Goal: Communication & Community: Answer question/provide support

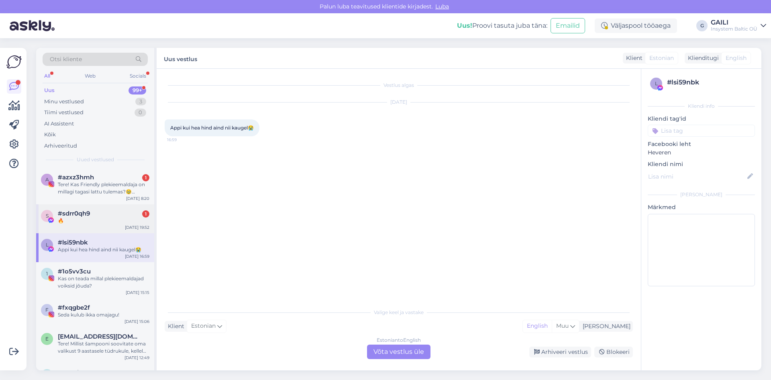
click at [100, 220] on div "🔥" at bounding box center [104, 220] width 92 height 7
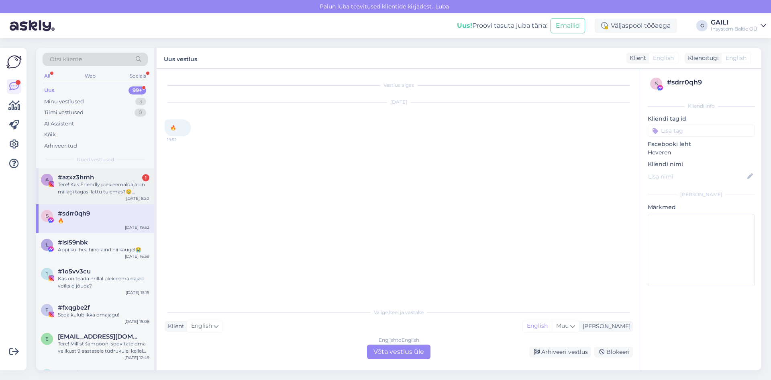
click at [102, 193] on div "Tere! Kas Friendly plekieemaldaja on millagi tagasi lattu tulemas?🥹 [PERSON_NAM…" at bounding box center [104, 188] width 92 height 14
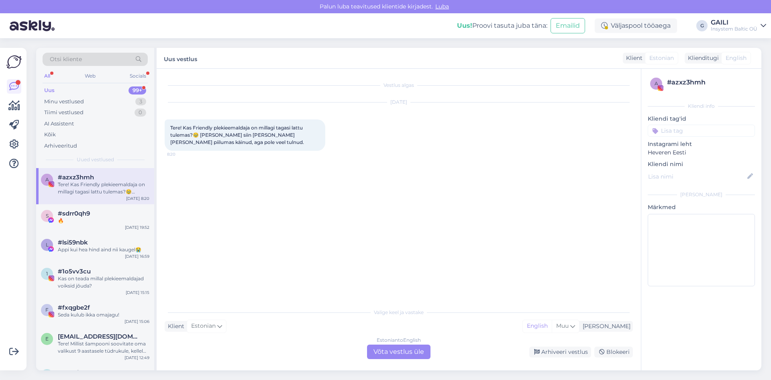
click at [387, 352] on div "Estonian to English Võta vestlus üle" at bounding box center [398, 351] width 63 height 14
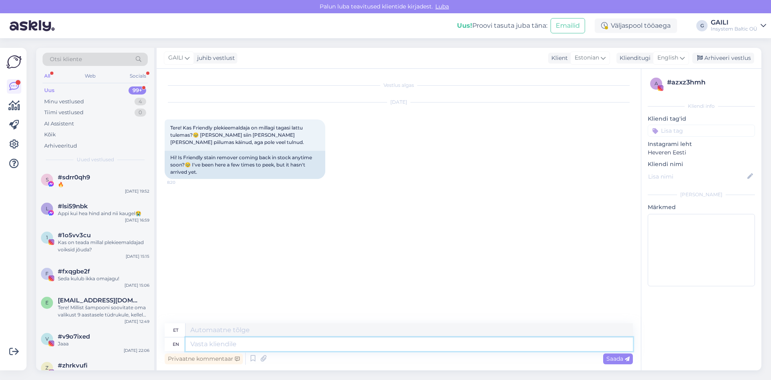
click at [348, 346] on textarea at bounding box center [410, 344] width 448 height 14
type textarea "Tere!"
type textarea "Tere! Plekieemaldajal o"
type textarea "Tere! Plekieemaldajal"
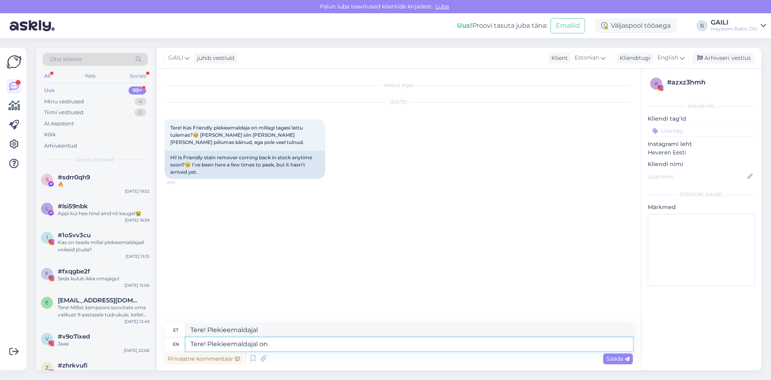
type textarea "Tere! Plekieemaldajal on"
type textarea "Tere! Plekieemaldajal on hetkel"
type textarea "Tere! Plekieemaldajal on hetkel tarne"
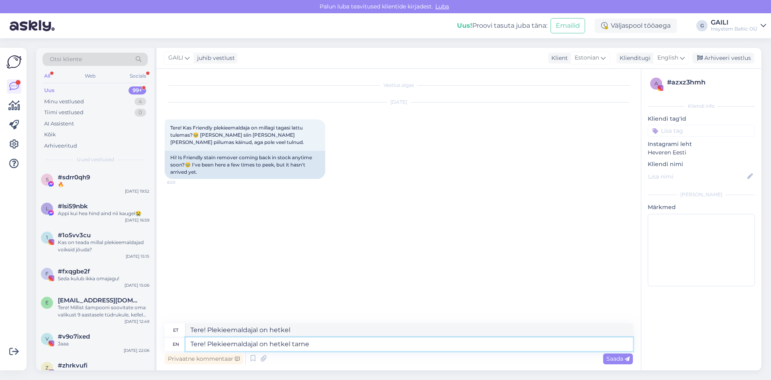
type textarea "Tere! Plekieemaldajal on hetkel tarne"
type textarea "Tere! Plekieemaldajal on hetkel tarneraskused."
type textarea "Tere! Plekieemaldajal on hetkel tarneraskused. Ootame ise"
type textarea "Tere! Plekieemaldajal on hetkel tarneraskused. Ootame"
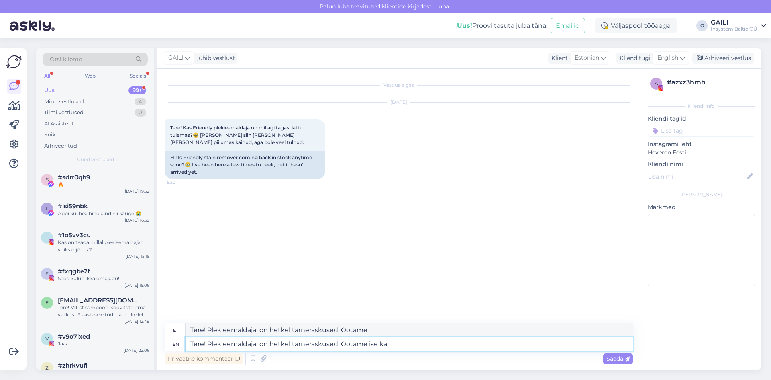
type textarea "Tere! Plekieemaldajal on hetkel tarneraskused. Ootame ise ka"
type textarea "Tere! Plekieemaldajal on hetkel tarneraskused. Ootame ise"
type textarea "Tere! Plekieemaldajal on hetkel tarneraskused. Ootame ise ka p"
type textarea "Tere! Plekieemaldajal on hetkel tarneraskused. Ootame ise ka"
type textarea "Tere! Plekieemaldajal on hetkel tarneraskused. Ootame ise ka pikkisilmi, mi"
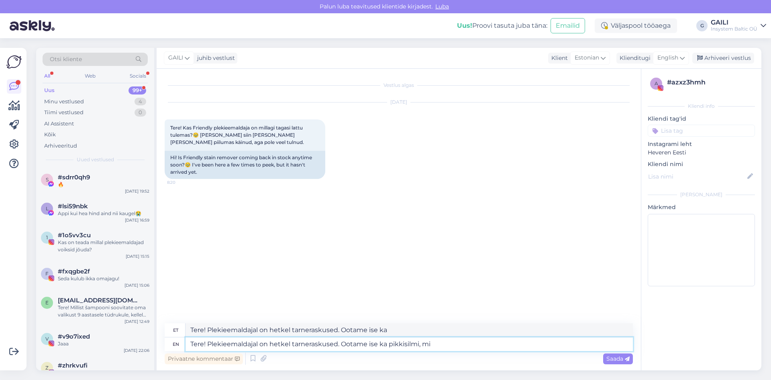
type textarea "Tere! Plekieemaldajal on hetkel tarneraskused. Ootame ise ka pikkisilmi,"
type textarea "Tere! Plekieemaldajal on hetkel tarneraskused. Ootame ise ka pikkisilmi, millal…"
type textarea "Tere! Plekieemaldajal on hetkel tarneraskused. Ootame ise ka pikkisilmi, millal"
type textarea "Tere! Plekieemaldajal on hetkel tarneraskused. Ootame ise ka pikkisilmi, millal…"
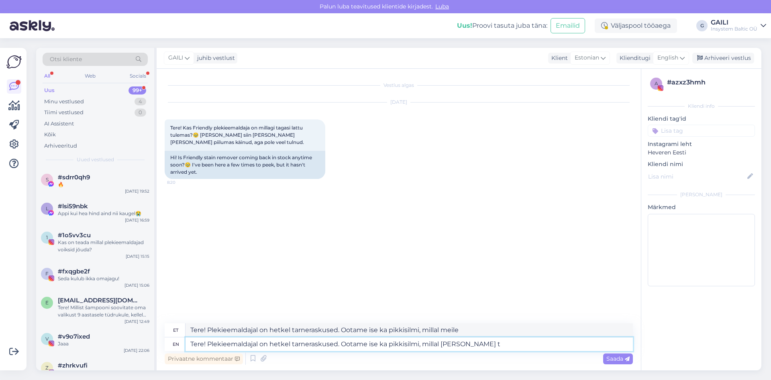
type textarea "Tere! Plekieemaldajal on hetkel tarneraskused. Ootame ise ka pikkisilmi, millal…"
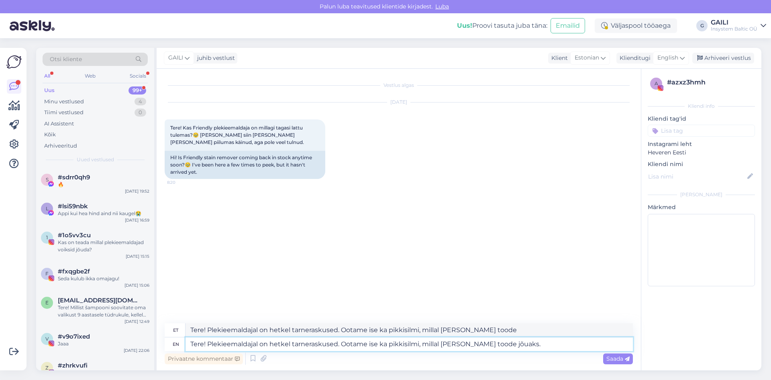
type textarea "Tere! Plekieemaldajal on hetkel tarneraskused. Ootame ise ka pikkisilmi, millal…"
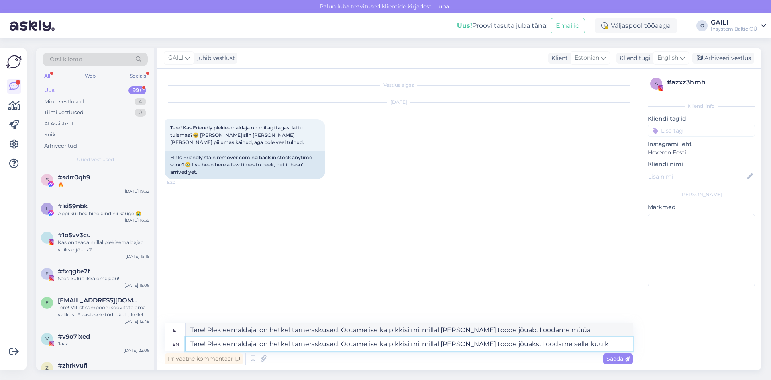
type textarea "Tere! Plekieemaldajal on hetkel tarneraskused. Ootame ise ka pikkisilmi, millal…"
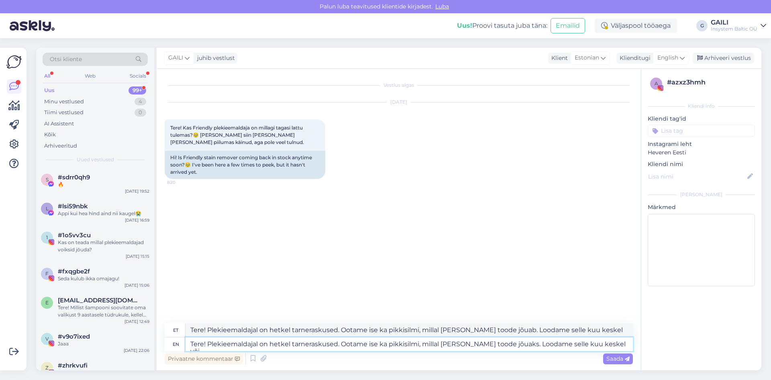
type textarea "Tere! Plekieemaldajal on hetkel tarneraskused. Ootame ise ka pikkisilmi, millal…"
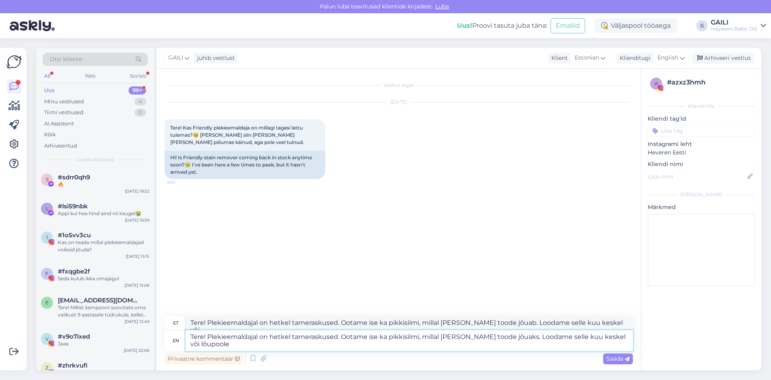
type textarea "Tere! Plekieemaldajal on hetkel tarneraskused. Ootame ise ka pikkisilmi, millal…"
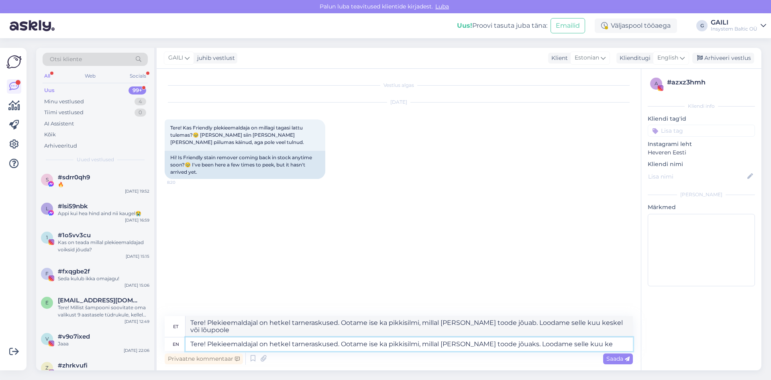
type textarea "Tere! Plekieemaldajal on hetkel tarneraskused. Ootame ise ka pikkisilmi, millal…"
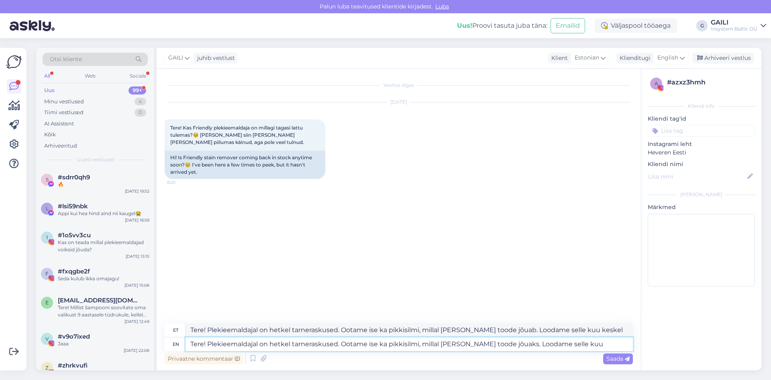
type textarea "Tere! Plekieemaldajal on hetkel tarneraskused. Ootame ise ka pikkisilmi, millal…"
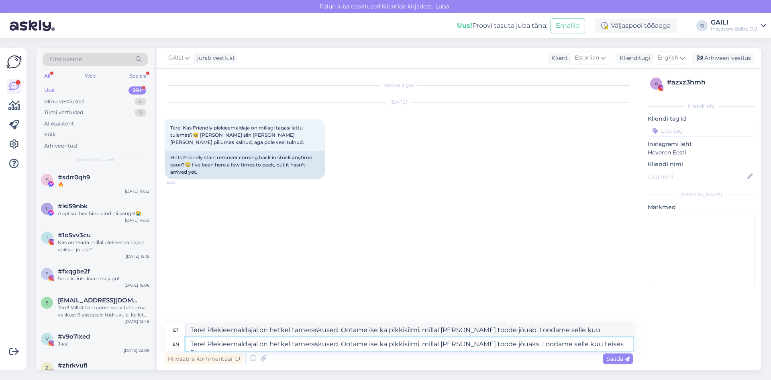
type textarea "Tere! Plekieemaldajal on hetkel tarneraskused. Ootame ise ka pikkisilmi, millal…"
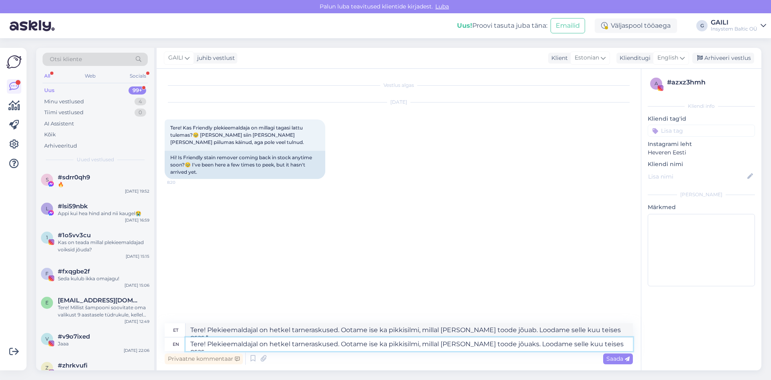
type textarea "Tere! Plekieemaldajal on hetkel tarneraskused. Ootame ise ka pikkisilmi, millal…"
drag, startPoint x: 522, startPoint y: 344, endPoint x: 344, endPoint y: 348, distance: 178.0
click at [344, 348] on textarea "Tere! Plekieemaldajal on hetkel tarneraskused. Ootame ise ka pikkisilmi, millal…" at bounding box center [410, 344] width 448 height 14
type textarea "Tere! Plekieemaldajal on hetkel tarneraskused. Loodame selle kuu teises osas"
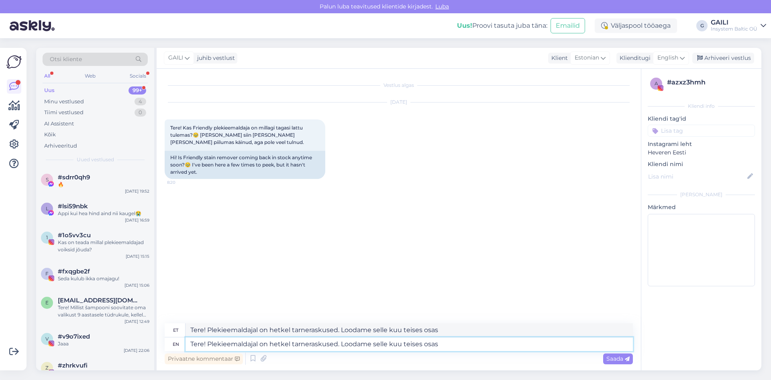
click at [461, 343] on textarea "Tere! Plekieemaldajal on hetkel tarneraskused. Loodame selle kuu teises osas" at bounding box center [410, 344] width 448 height 14
type textarea "Tere! Plekieemaldajal on hetkel tarneraskused. Loodame selle kuu teises osas ll"
type textarea "Tere! Plekieemaldajal on hetkel tarneraskused. Loodame selle kuu teises osas l"
type textarea "Tere! Plekieemaldajal on hetkel tarneraskused. Loodame selle kuu teises osas lat"
type textarea "Tere! Plekieemaldajal on hetkel tarneraskused. Loodame selle kuu teises osas la"
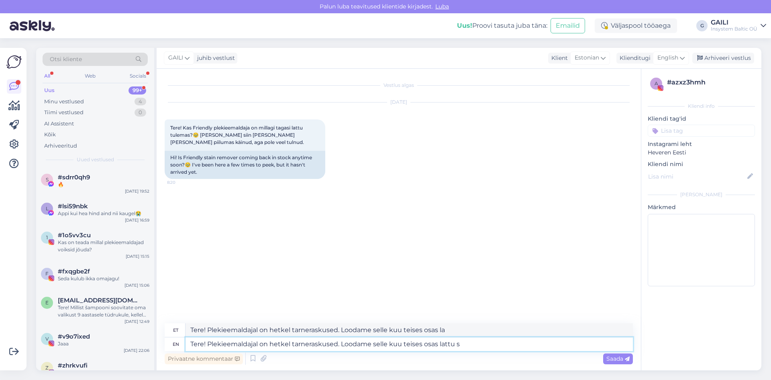
type textarea "Tere! Plekieemaldajal on hetkel tarneraskused. Loodame selle kuu teises osas [P…"
type textarea "Tere! Plekieemaldajal on hetkel tarneraskused. Loodame selle kuu teises osas la…"
type textarea "Tere! Plekieemaldajal on hetkel tarneraskused. Loodame selle kuu teises osas [P…"
drag, startPoint x: 485, startPoint y: 346, endPoint x: 160, endPoint y: 350, distance: 325.1
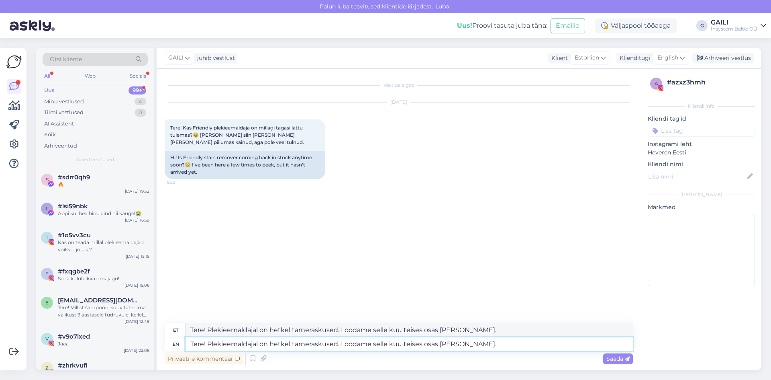
click at [160, 350] on div "Vestlus algas [DATE] Tere! Kas Friendly plekieemaldaja on millagi tagasi lattu …" at bounding box center [399, 219] width 485 height 301
paste textarea "Plekieemaldajal on hetkel tarneraskused ning loodame lao täienemist selle kuu t…"
type textarea "Plekieemaldajal on hetkel tarneraskused ning loodame lao täienemist selle kuu t…"
click at [189, 344] on textarea "Plekieemaldajal on hetkel tarneraskused ning loodame lao täienemist selle kuu t…" at bounding box center [410, 344] width 448 height 14
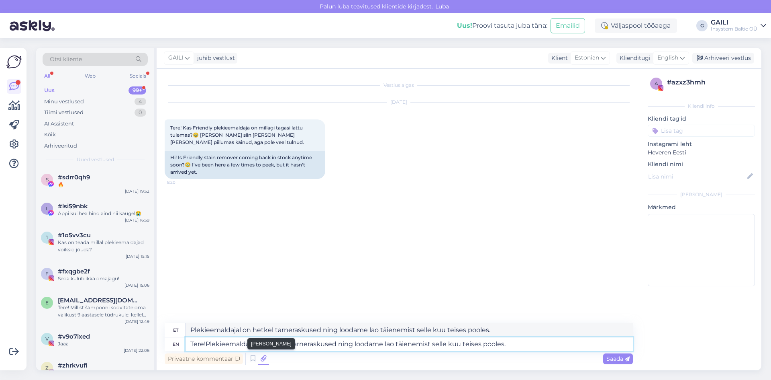
type textarea "Tere! Plekieemaldajal on hetkel tarneraskused ning loodame lao täienemist selle…"
click at [522, 346] on textarea "Tere! Plekieemaldajal on hetkel tarneraskused ning loodame lao täienemist selle…" at bounding box center [410, 344] width 448 height 14
drag, startPoint x: 409, startPoint y: 343, endPoint x: 119, endPoint y: 341, distance: 290.1
click at [110, 344] on div "Otsi kliente All Web Socials Uus 99+ Minu vestlused 4 Tiimi vestlused 0 AI Assi…" at bounding box center [399, 209] width 726 height 322
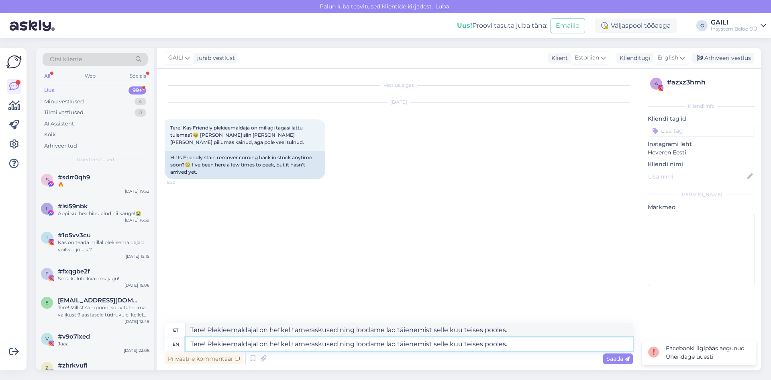
type textarea "Tere! Plekieemaldajal on hetkel tarneraskused ning loodame lao täienemist selle…"
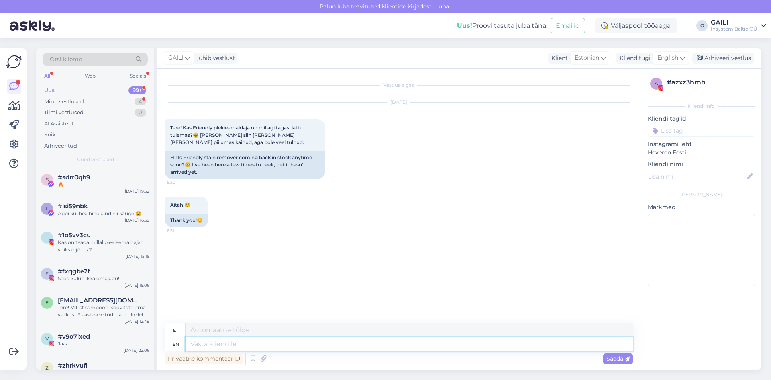
click at [225, 346] on textarea at bounding box center [410, 344] width 448 height 14
